Goal: Find specific page/section: Find specific page/section

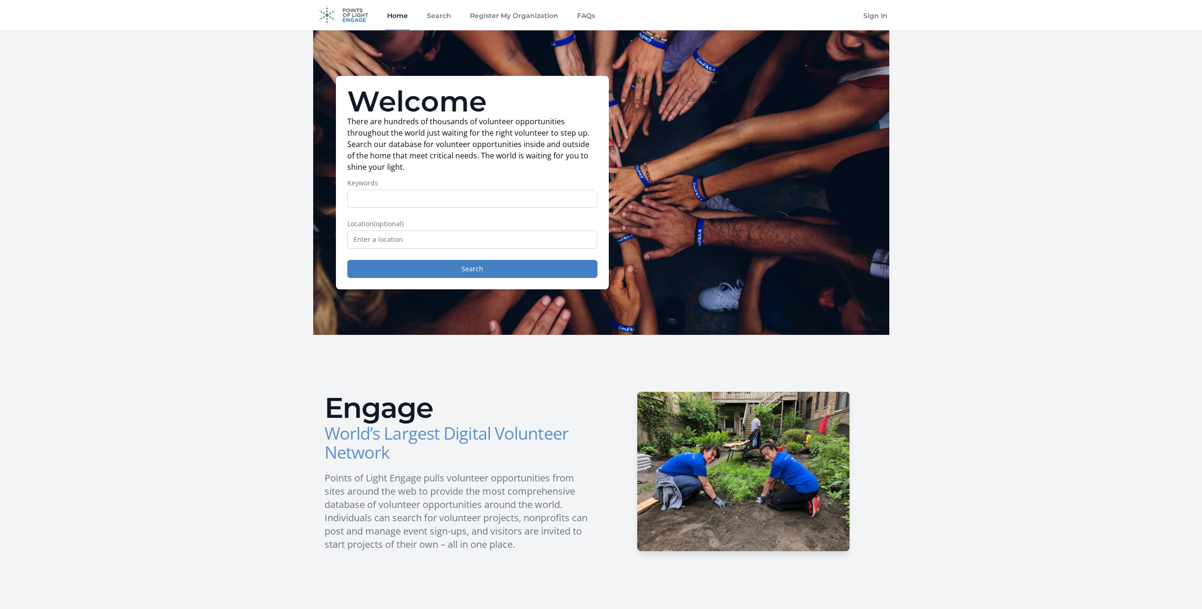
click at [455, 20] on div "Home Search Register My Organization FAQs" at bounding box center [491, 15] width 212 height 30
click at [449, 20] on link "Search" at bounding box center [439, 15] width 28 height 30
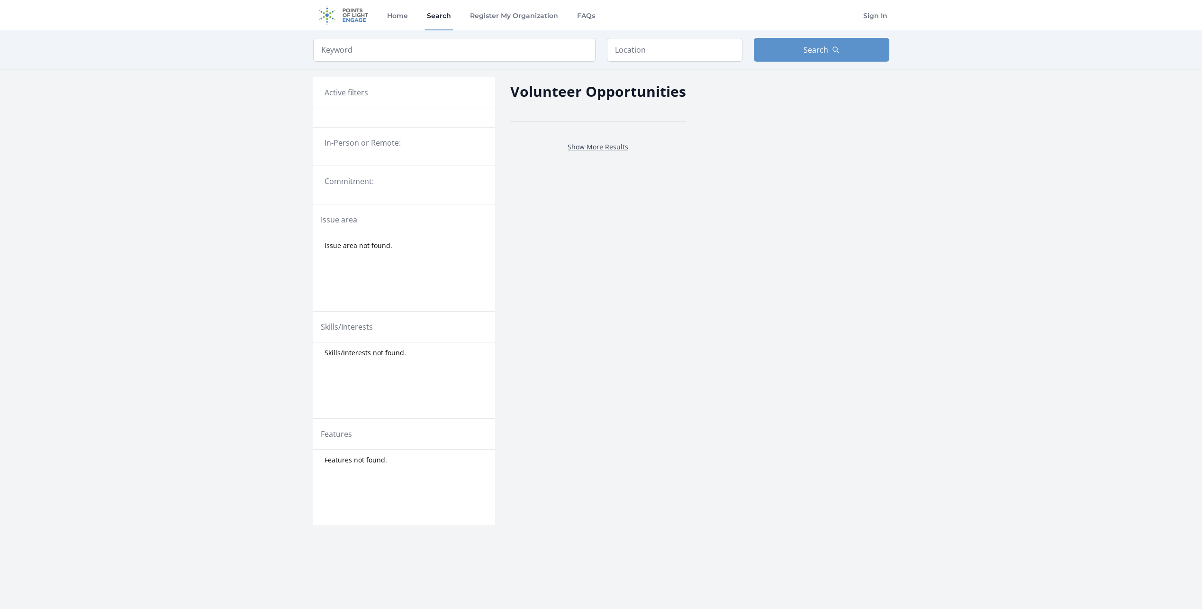
click at [597, 147] on link "Show More Results" at bounding box center [598, 146] width 61 height 9
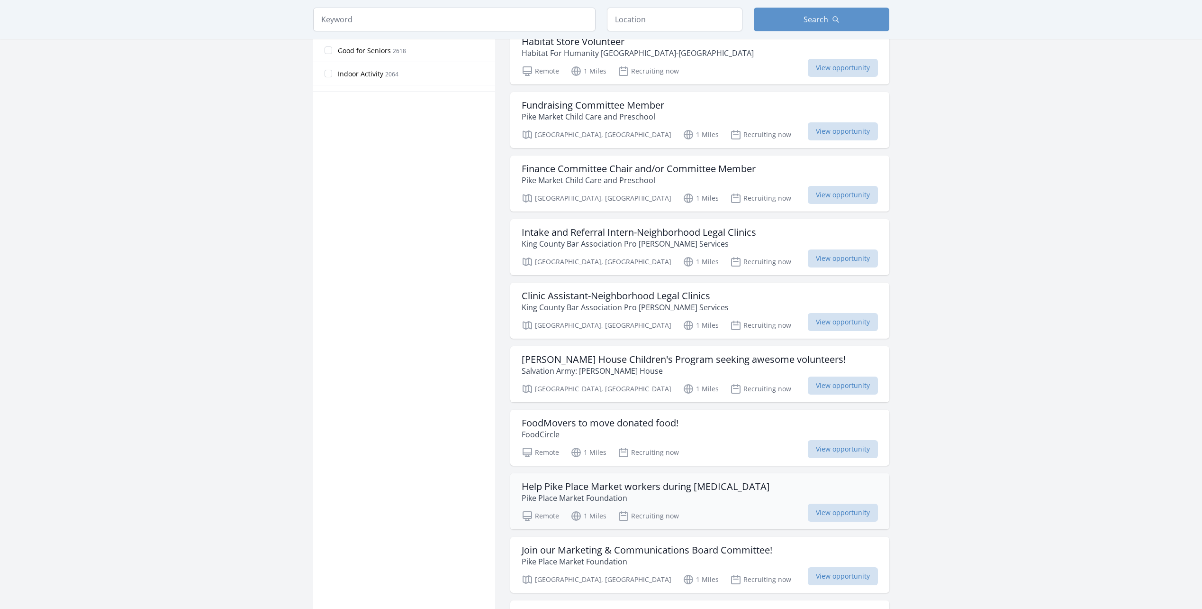
scroll to position [604, 0]
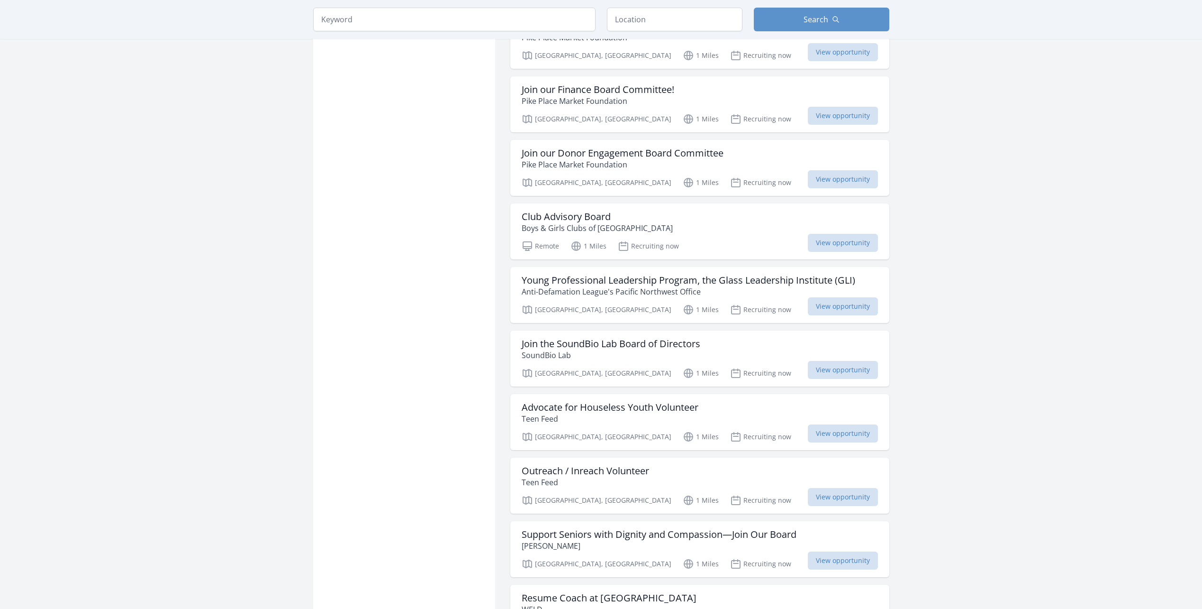
scroll to position [1149, 0]
